Goal: Task Accomplishment & Management: Use online tool/utility

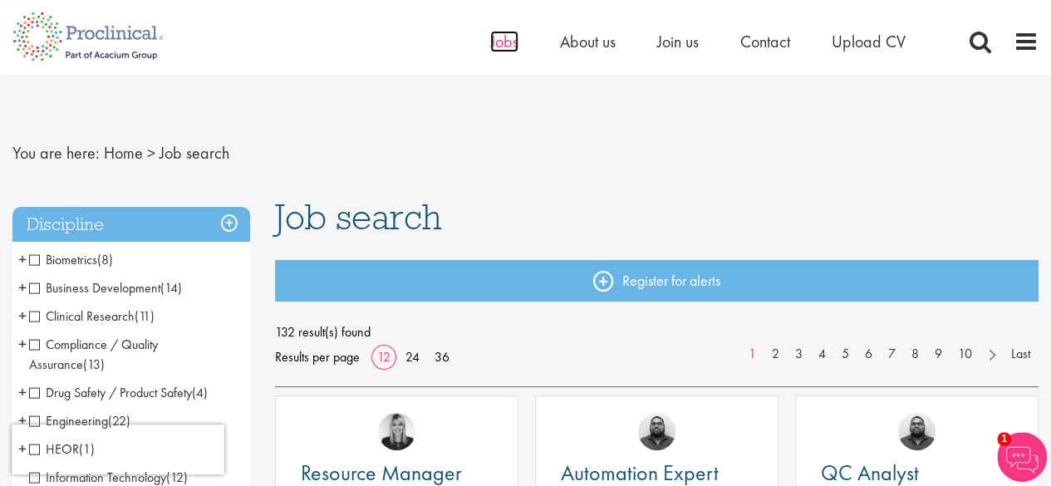
click at [497, 47] on span "Jobs" at bounding box center [504, 42] width 28 height 22
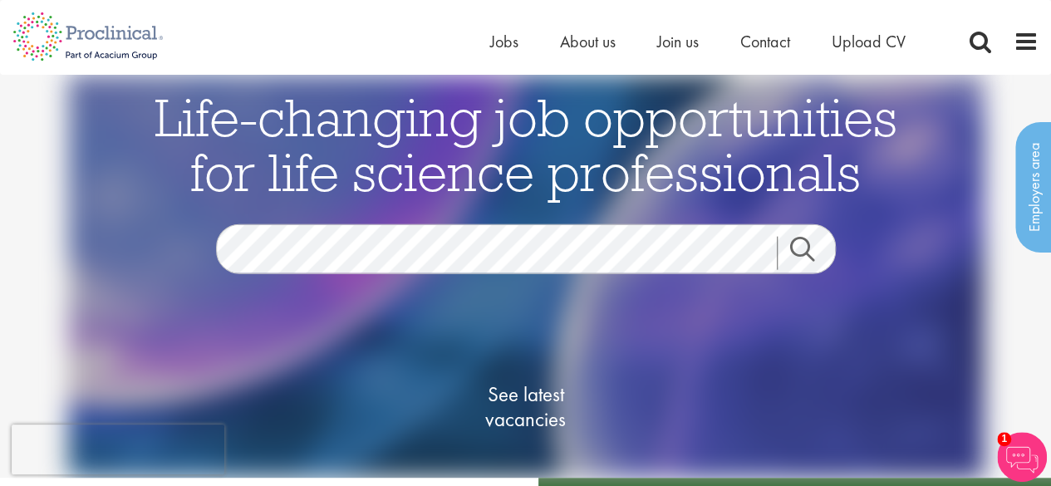
click at [801, 242] on link "Search" at bounding box center [811, 252] width 71 height 33
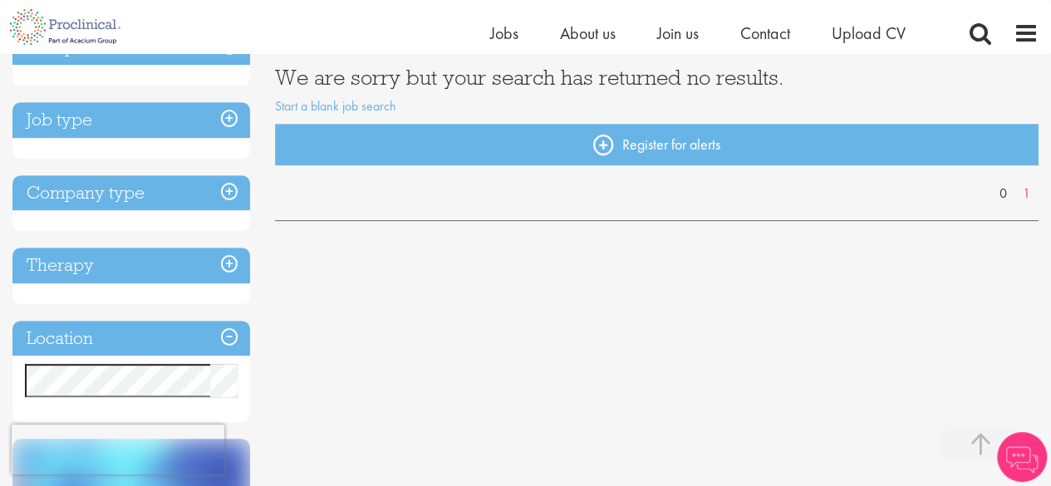
scroll to position [332, 0]
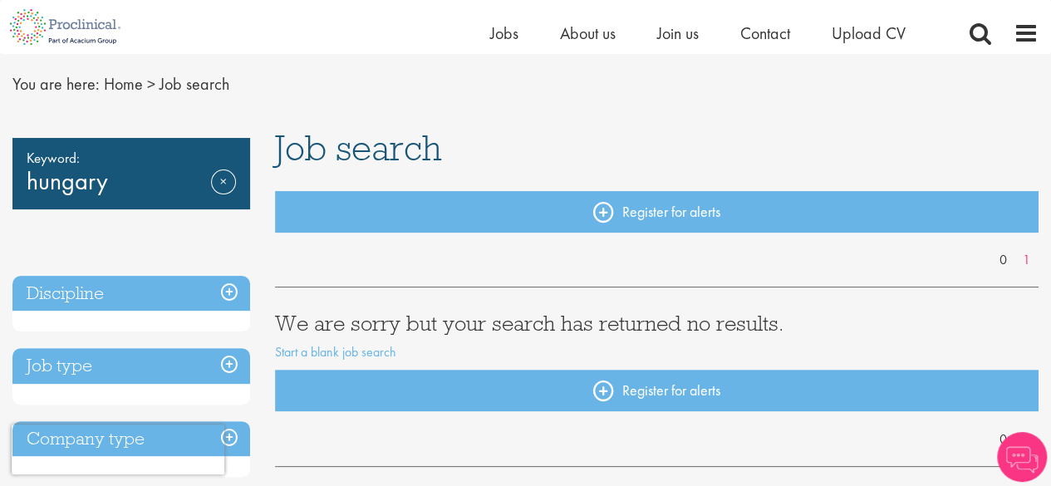
scroll to position [83, 0]
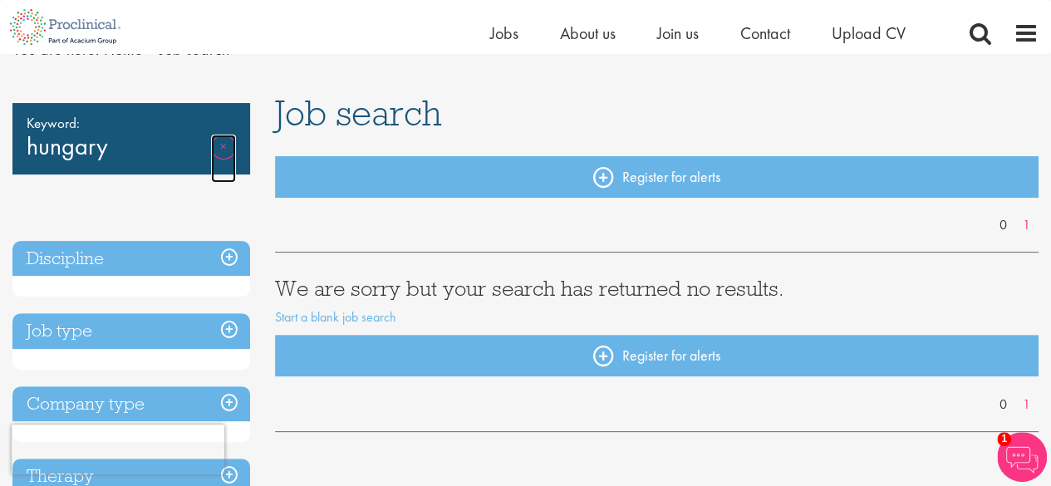
click at [219, 147] on link "Remove" at bounding box center [223, 159] width 25 height 48
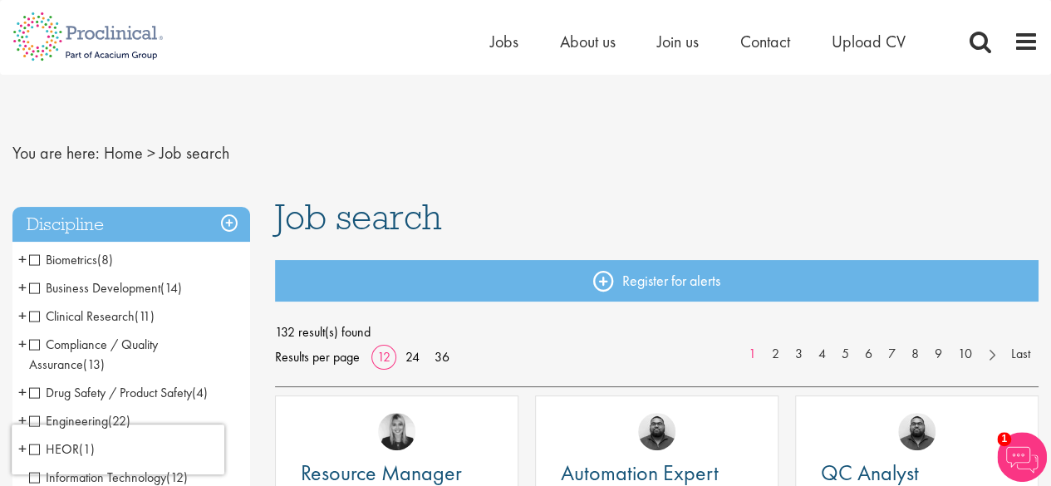
click at [32, 282] on span "Business Development" at bounding box center [94, 287] width 131 height 17
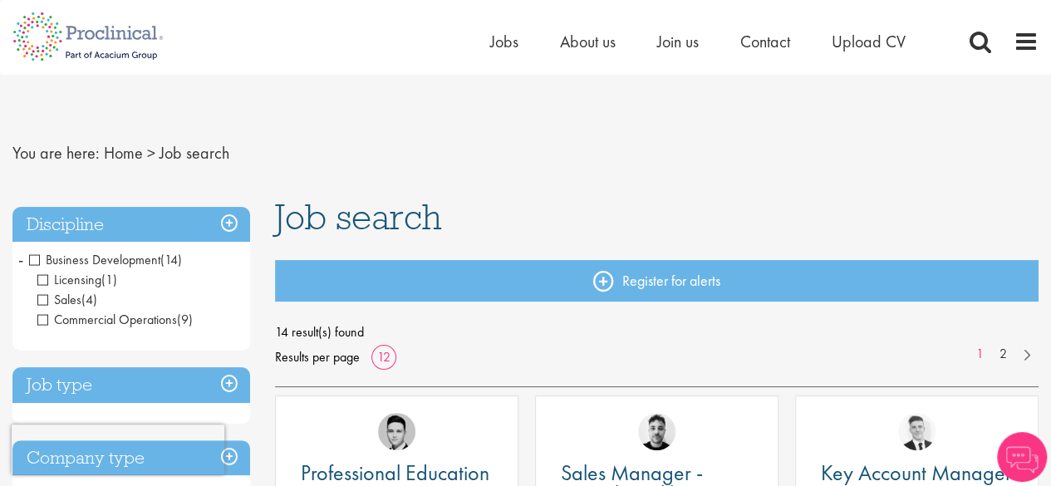
click at [40, 316] on span "Commercial Operations" at bounding box center [107, 319] width 140 height 17
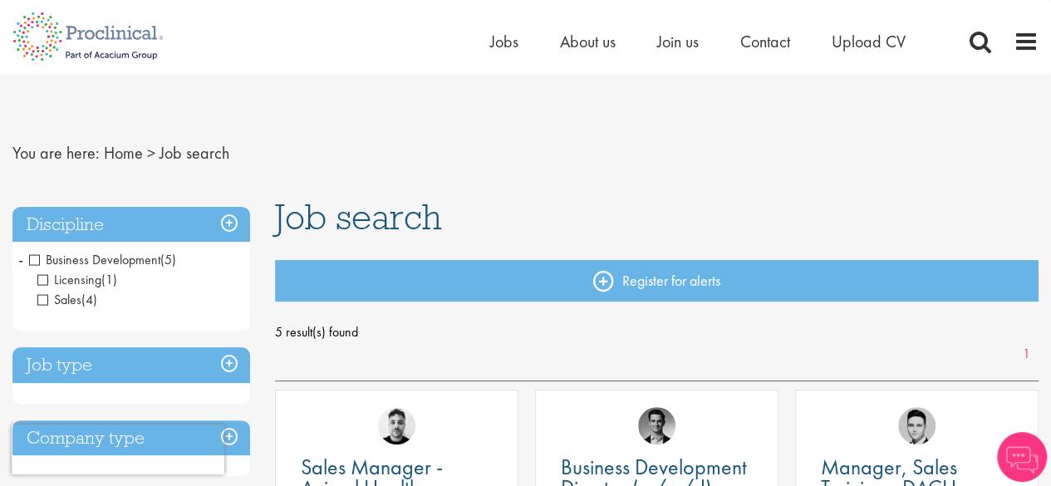
click at [45, 274] on span "Licensing" at bounding box center [69, 279] width 64 height 17
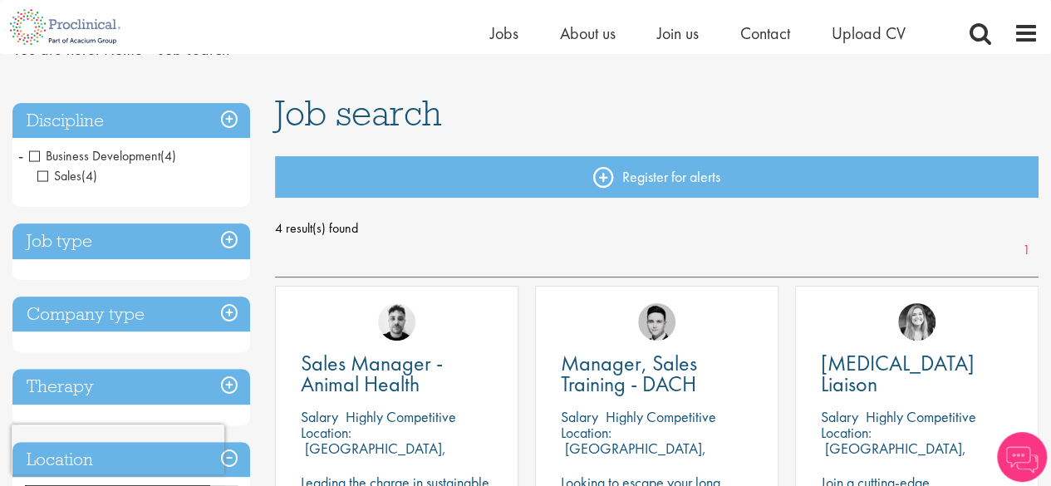
click at [221, 120] on h3 "Discipline" at bounding box center [131, 121] width 238 height 36
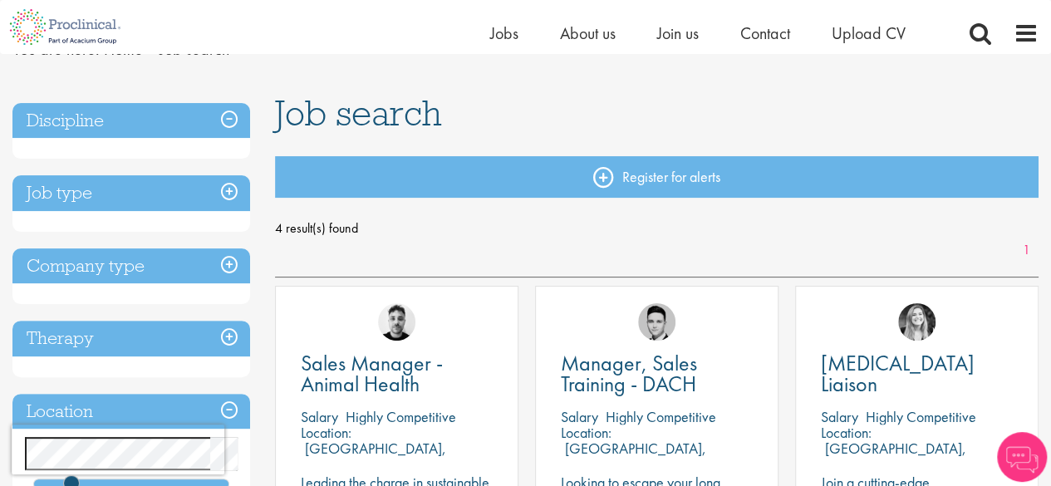
click at [222, 123] on h3 "Discipline" at bounding box center [131, 121] width 238 height 36
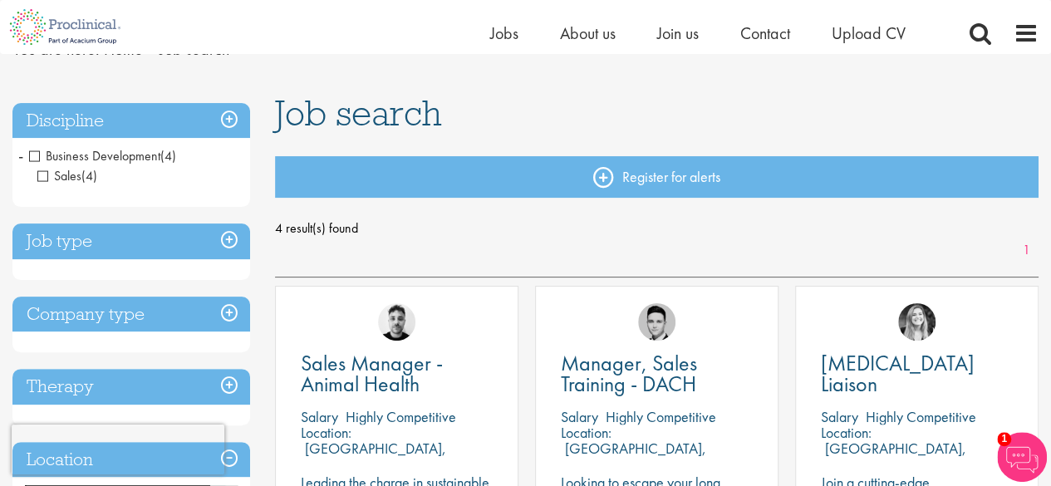
click at [77, 242] on h3 "Job type" at bounding box center [131, 241] width 238 height 36
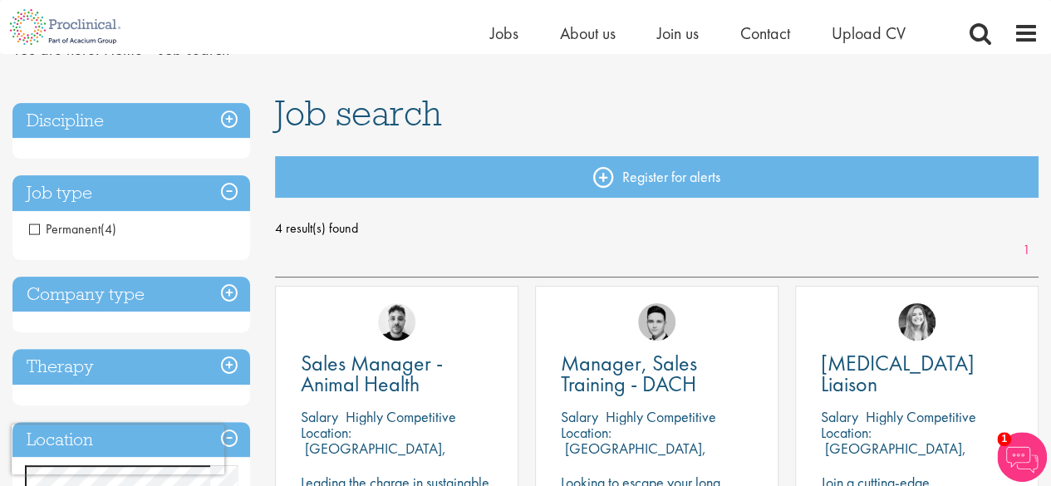
click at [37, 228] on span "Permanent" at bounding box center [64, 228] width 71 height 17
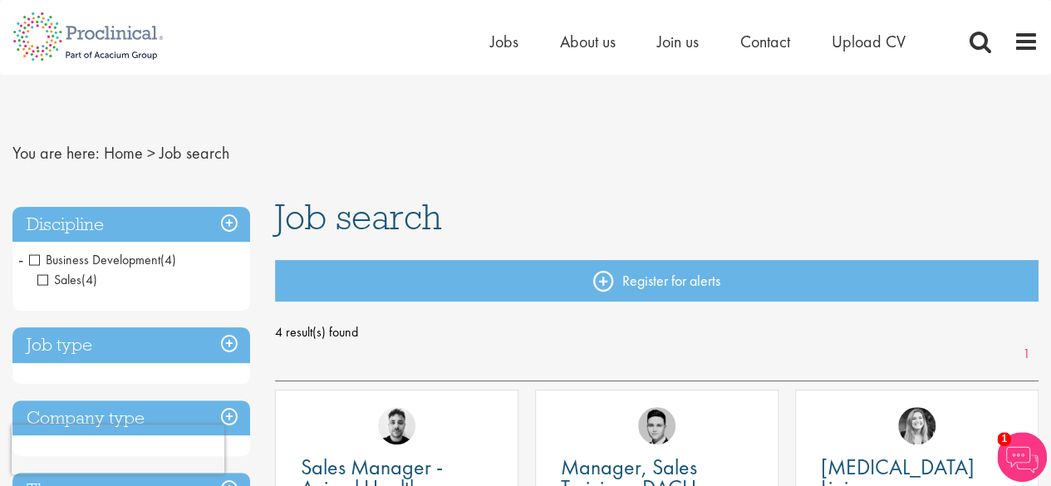
click at [43, 280] on span "Sales" at bounding box center [59, 279] width 44 height 17
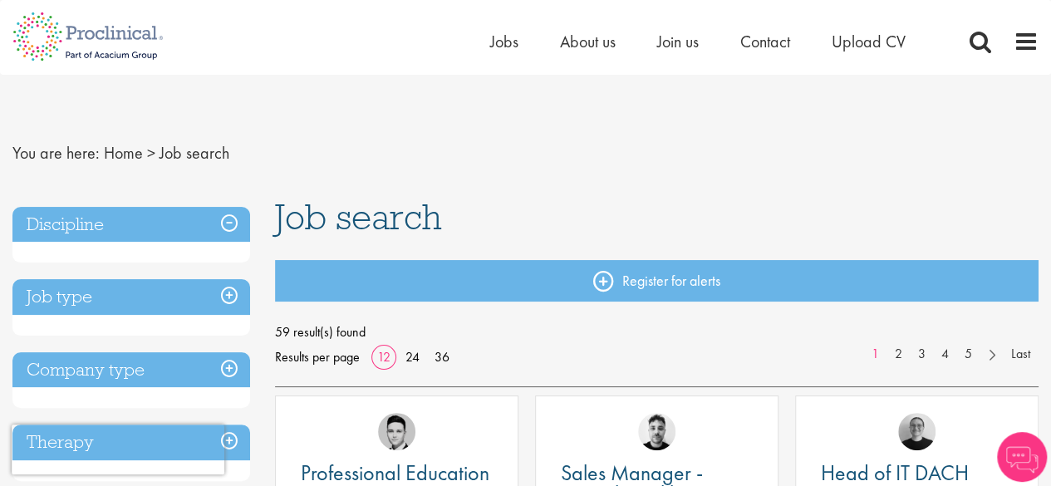
click at [56, 227] on h3 "Discipline" at bounding box center [131, 225] width 238 height 36
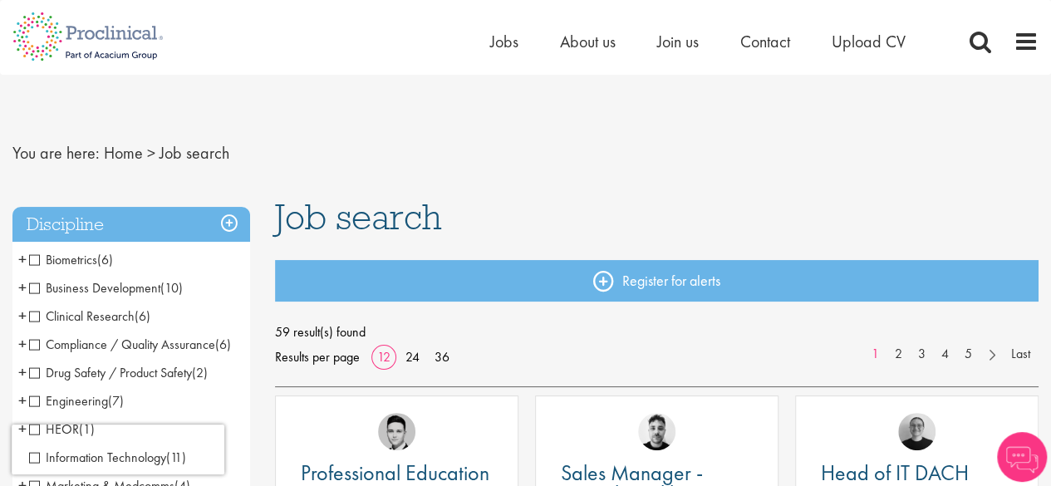
click at [34, 317] on span "Clinical Research" at bounding box center [81, 315] width 105 height 17
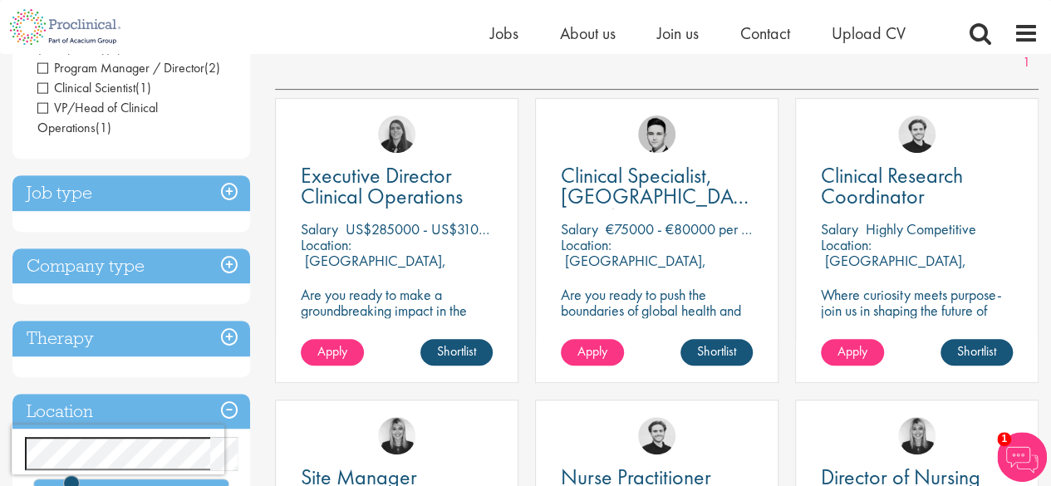
scroll to position [83, 0]
